Goal: Task Accomplishment & Management: Manage account settings

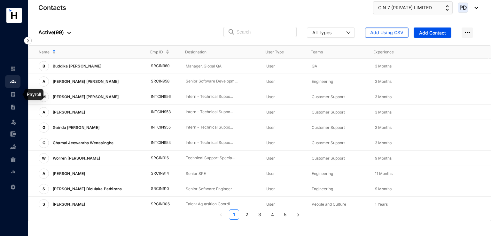
click at [17, 96] on link at bounding box center [18, 94] width 16 height 6
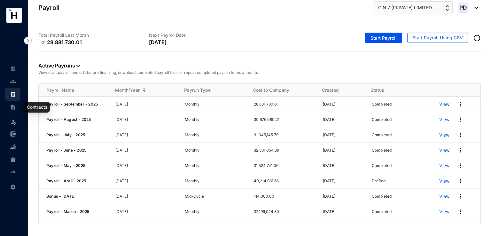
click at [15, 108] on img at bounding box center [13, 107] width 6 height 6
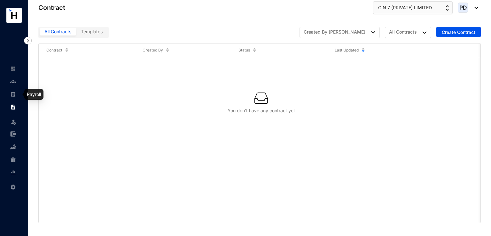
click at [14, 96] on img at bounding box center [13, 94] width 6 height 6
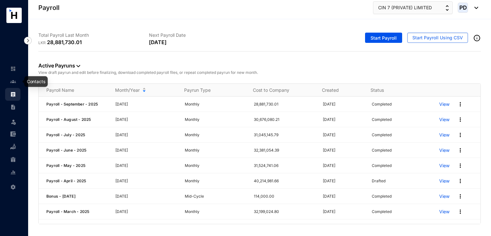
click at [15, 81] on img at bounding box center [13, 82] width 6 height 6
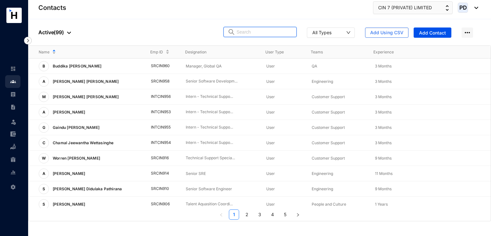
click at [262, 30] on input "text" at bounding box center [265, 32] width 56 height 10
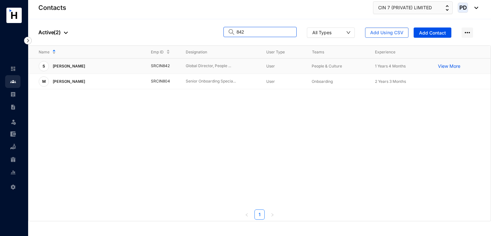
type input "842"
click at [83, 66] on p "[PERSON_NAME]" at bounding box center [68, 66] width 39 height 10
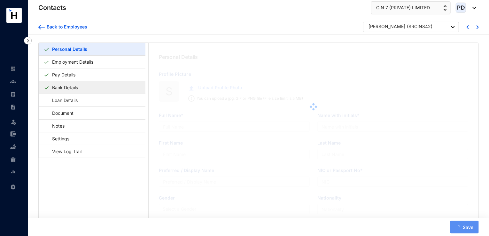
type input "[PERSON_NAME]"
type input "[PERSON_NAME],"
type input "Ranasinghe"
type input "Subi"
type input "197262900920"
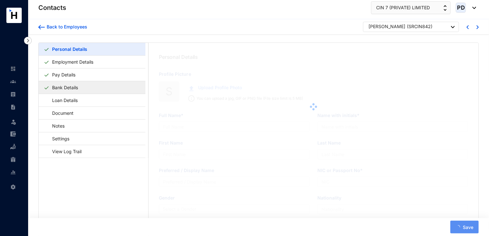
type input "718484947"
type input "[STREET_ADDRESS] Western, 10120"
type input "[DATE]"
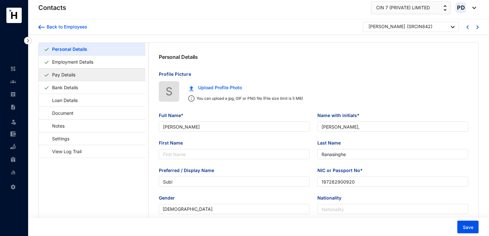
click at [69, 78] on link "Pay Details" at bounding box center [64, 74] width 28 height 13
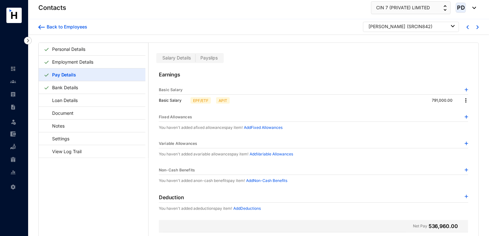
click at [208, 58] on span "Payslips" at bounding box center [208, 57] width 17 height 5
click at [196, 59] on input "Payslips" at bounding box center [196, 59] width 0 height 0
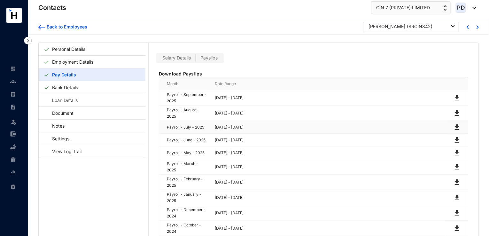
click at [457, 126] on img at bounding box center [457, 127] width 8 height 8
click at [60, 62] on link "Employment Details" at bounding box center [73, 61] width 46 height 13
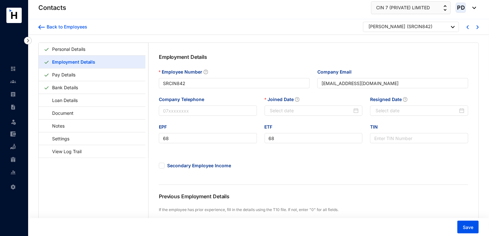
type input "[DATE]"
click at [71, 47] on link "Personal Details" at bounding box center [69, 49] width 38 height 13
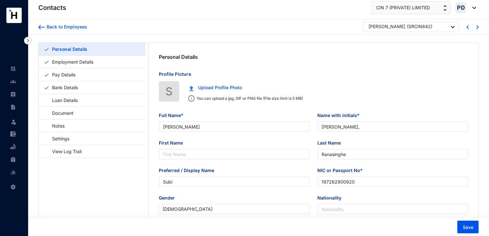
type input "[DATE]"
drag, startPoint x: 360, startPoint y: 181, endPoint x: 287, endPoint y: 176, distance: 72.8
click at [289, 176] on div "Preferred / Display Name Subi NIC or Passport No* 197262900920" at bounding box center [313, 180] width 317 height 27
click at [41, 25] on div at bounding box center [41, 27] width 6 height 6
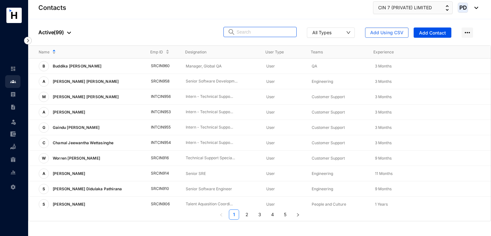
click at [250, 33] on input "text" at bounding box center [265, 32] width 56 height 10
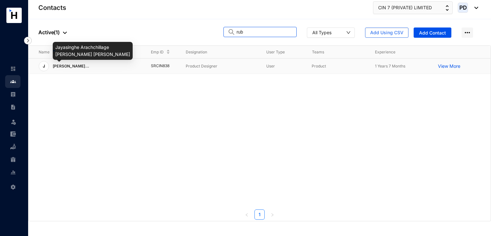
type input "rub"
click at [89, 65] on span "[PERSON_NAME]..." at bounding box center [71, 66] width 36 height 5
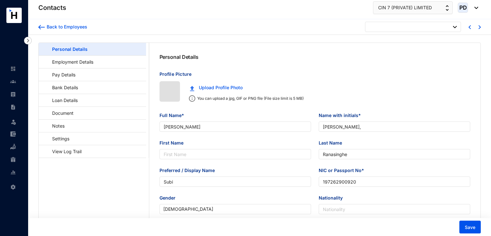
type input "[DATE]"
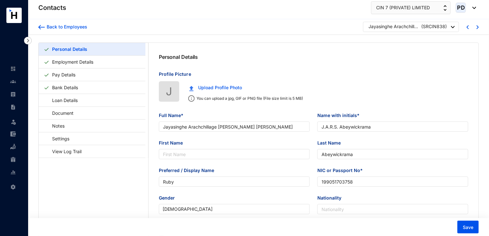
type input "Jayasinghe Arachchillage [PERSON_NAME] [PERSON_NAME]"
type input "J.A.R.S. Abeywickrama"
type input "Abeywickrama"
type input "Ruby"
type input "199051703758"
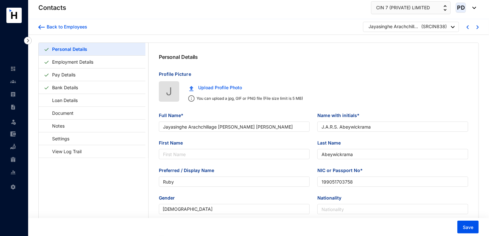
type input "071 675 2675"
type input "[STREET_ADDRESS]"
type input "[DATE]"
click at [66, 72] on link "Pay Details" at bounding box center [64, 74] width 28 height 13
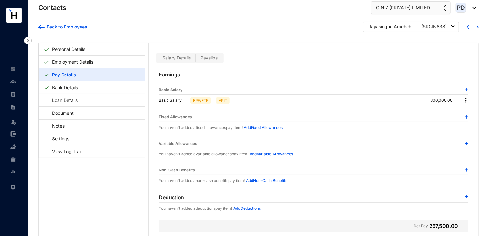
click at [216, 63] on div "Earnings Basic Salary Basic Salary EPF/ETF APIT 300,000.00 Fixed Allowances You…" at bounding box center [314, 198] width 330 height 270
click at [216, 59] on span "Payslips" at bounding box center [208, 57] width 17 height 5
click at [196, 59] on input "Payslips" at bounding box center [196, 59] width 0 height 0
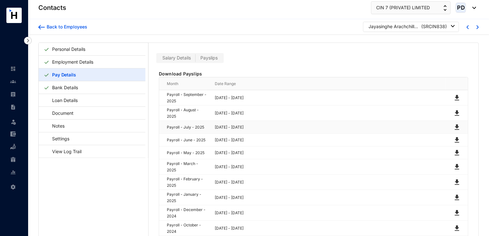
click at [457, 125] on img at bounding box center [457, 127] width 8 height 8
click at [63, 25] on div "Back to Employees" at bounding box center [66, 27] width 43 height 6
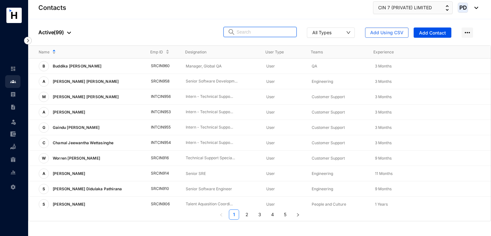
click at [271, 34] on input "text" at bounding box center [265, 32] width 56 height 10
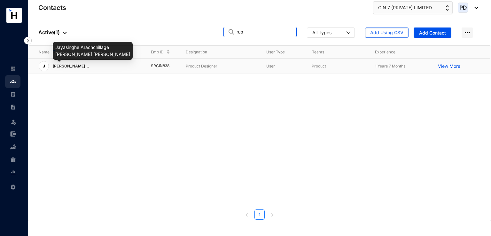
type input "rub"
click at [89, 66] on span "[PERSON_NAME]..." at bounding box center [71, 66] width 36 height 5
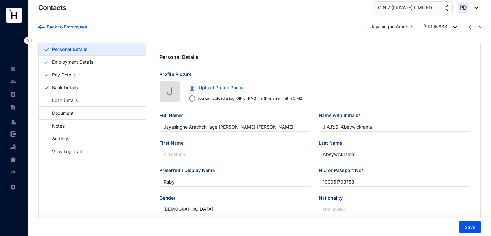
type input "[DATE]"
click at [60, 74] on link "Pay Details" at bounding box center [64, 74] width 28 height 13
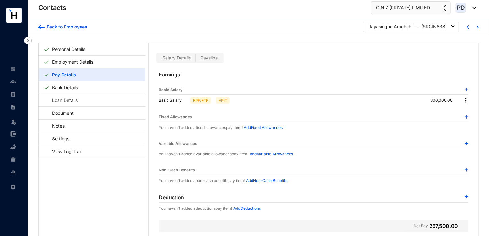
click at [210, 59] on span "Payslips" at bounding box center [208, 57] width 17 height 5
click at [196, 59] on input "Payslips" at bounding box center [196, 59] width 0 height 0
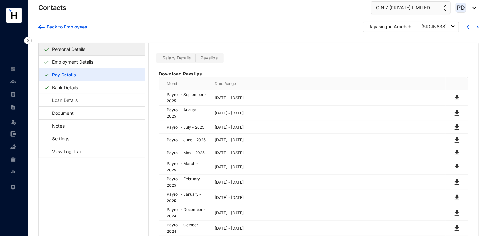
click at [88, 47] on link "Personal Details" at bounding box center [69, 49] width 38 height 13
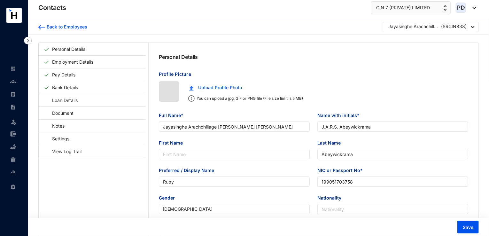
type input "[DATE]"
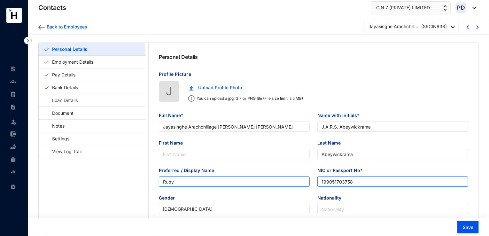
drag, startPoint x: 364, startPoint y: 181, endPoint x: 302, endPoint y: 181, distance: 62.3
click at [303, 181] on div "Preferred / Display Name Ruby NIC or Passport No* 199051703758" at bounding box center [313, 180] width 317 height 27
